Goal: Task Accomplishment & Management: Manage account settings

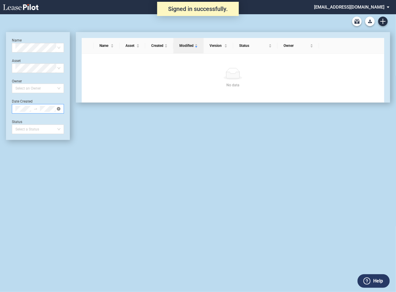
click at [58, 110] on icon "close-circle" at bounding box center [59, 109] width 4 height 4
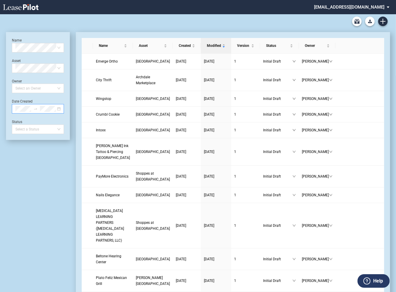
click at [347, 7] on md-select "rivercrest@leasepilot.co Super Admin Area Admin Area Settings Sign Out" at bounding box center [353, 6] width 81 height 13
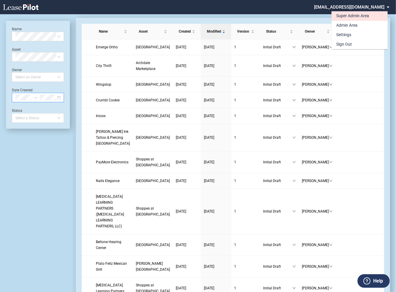
click at [344, 16] on div "Super Admin Area" at bounding box center [352, 16] width 33 height 6
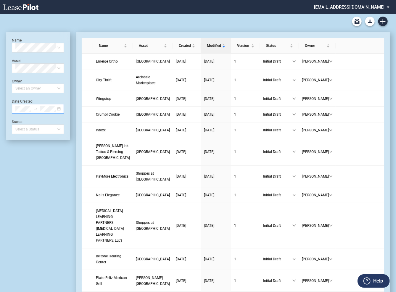
scroll to position [14, 0]
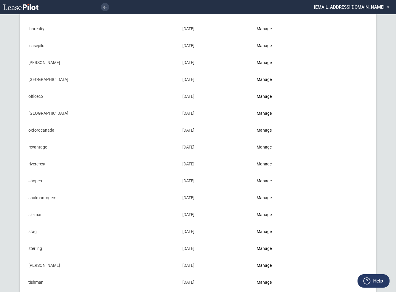
scroll to position [493, 0]
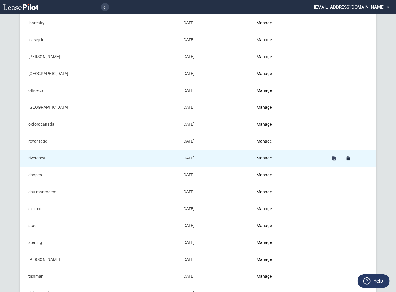
click at [267, 152] on td "Manage" at bounding box center [288, 158] width 73 height 17
click at [266, 156] on link "Manage" at bounding box center [264, 158] width 15 height 5
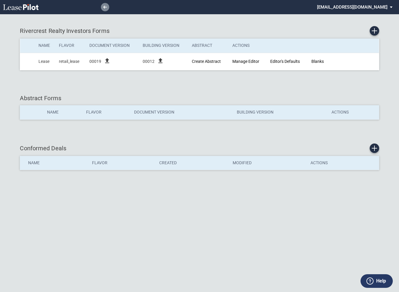
click at [104, 8] on icon at bounding box center [105, 7] width 4 height 3
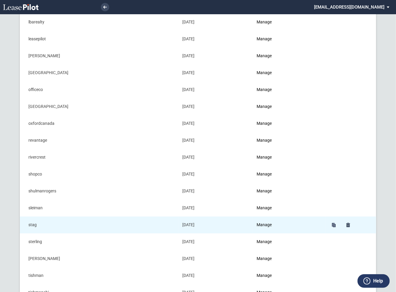
scroll to position [500, 0]
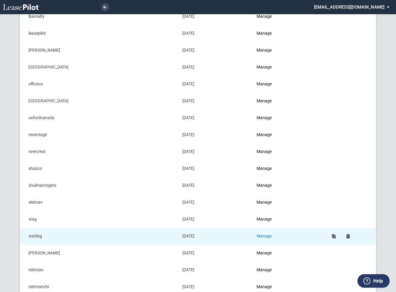
click at [271, 233] on link "Manage" at bounding box center [264, 235] width 15 height 5
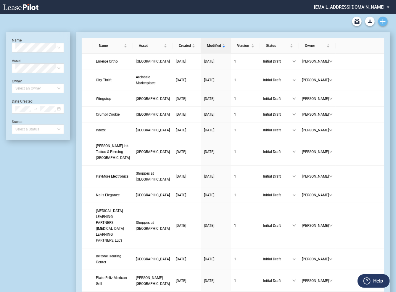
click at [384, 20] on icon "Create new document" at bounding box center [382, 21] width 5 height 5
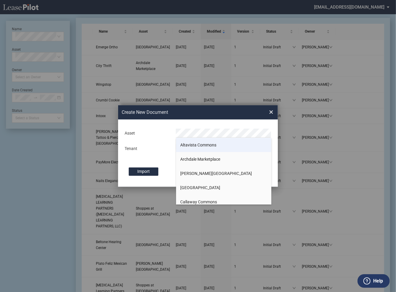
click at [193, 147] on span "Altavista Commons" at bounding box center [199, 144] width 36 height 5
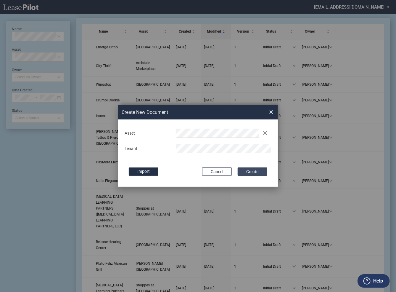
click at [254, 171] on button "Create" at bounding box center [253, 171] width 30 height 8
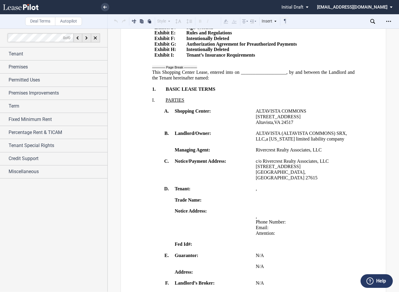
scroll to position [21, 0]
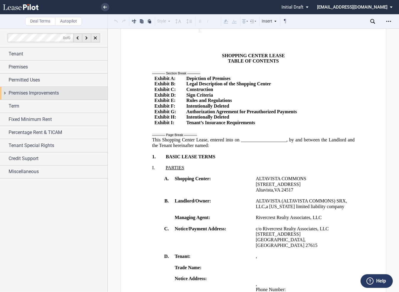
click at [4, 93] on div "Premises Improvements" at bounding box center [53, 93] width 107 height 13
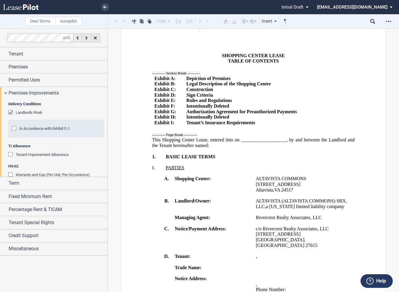
click at [15, 129] on div "In Accordance with Exhibit C-1" at bounding box center [15, 129] width 6 height 6
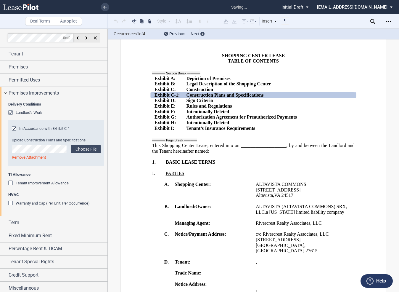
scroll to position [2, 0]
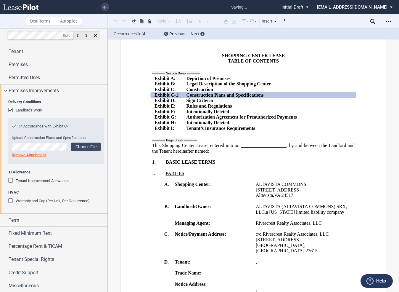
click at [10, 201] on div "Warranty and Cap (Per Unit, Per Occurrence)" at bounding box center [11, 201] width 6 height 6
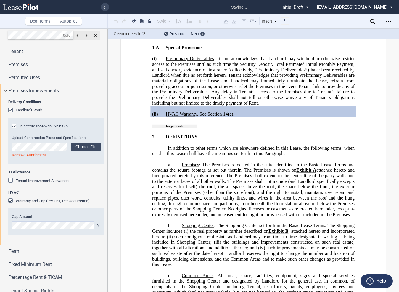
scroll to position [33, 0]
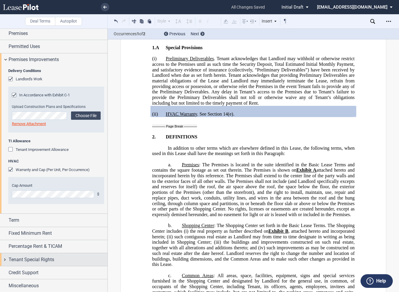
click at [11, 257] on span "Tenant Special Rights" at bounding box center [32, 259] width 46 height 7
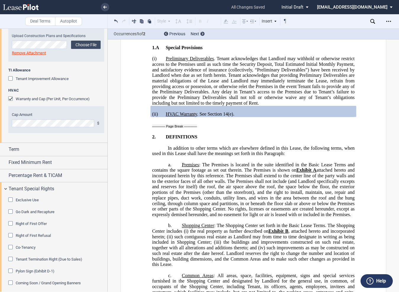
click at [11, 247] on div "Co-Tenancy" at bounding box center [11, 247] width 6 height 6
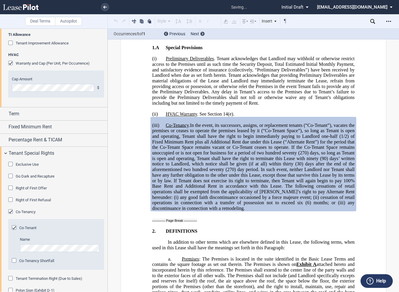
scroll to position [144, 0]
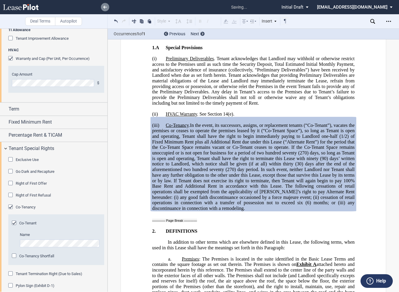
click at [107, 9] on link at bounding box center [105, 7] width 8 height 8
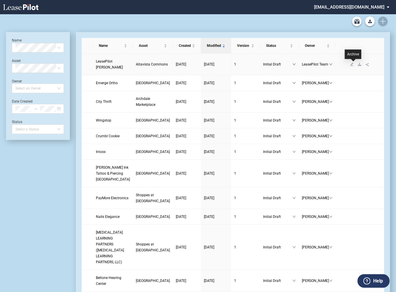
click at [358, 65] on icon "download" at bounding box center [360, 64] width 4 height 4
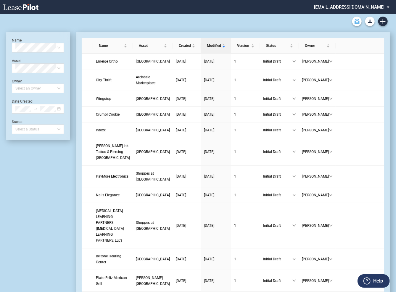
click at [357, 20] on use "Archive" at bounding box center [357, 21] width 5 height 5
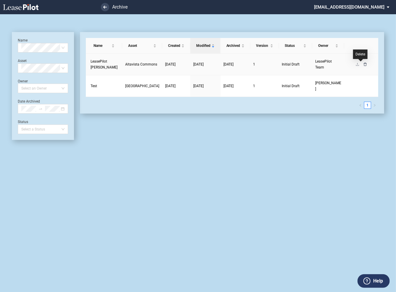
click at [363, 64] on icon "delete" at bounding box center [365, 64] width 4 height 4
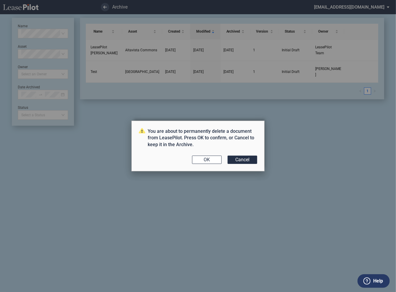
click at [215, 158] on button "OK" at bounding box center [207, 159] width 30 height 8
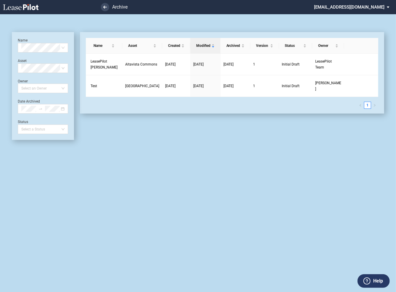
scroll to position [14, 0]
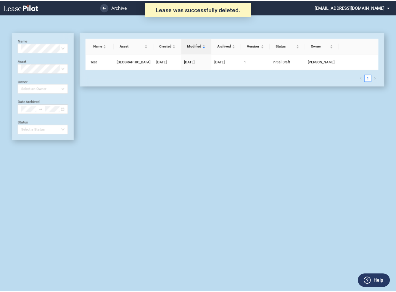
scroll to position [14, 0]
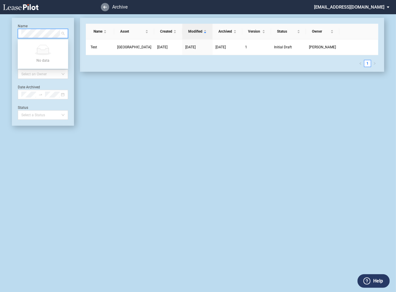
click at [104, 8] on use at bounding box center [105, 7] width 4 height 3
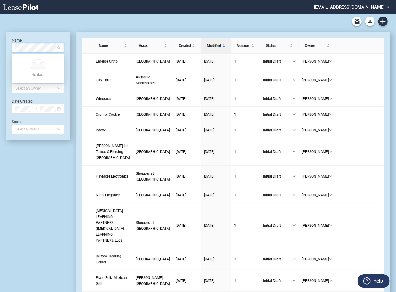
click at [358, 5] on md-select "[EMAIL_ADDRESS][DOMAIN_NAME] Super Admin Area Admin Area Settings Sign Out" at bounding box center [353, 6] width 81 height 13
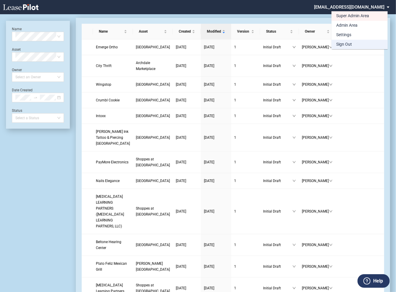
click at [343, 43] on div "Sign Out" at bounding box center [344, 44] width 16 height 6
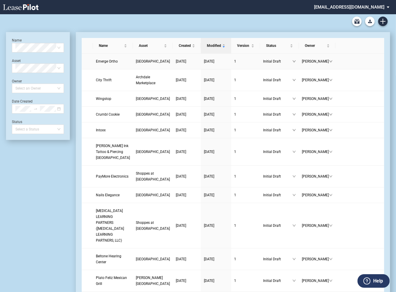
scroll to position [14, 0]
